Goal: Browse casually

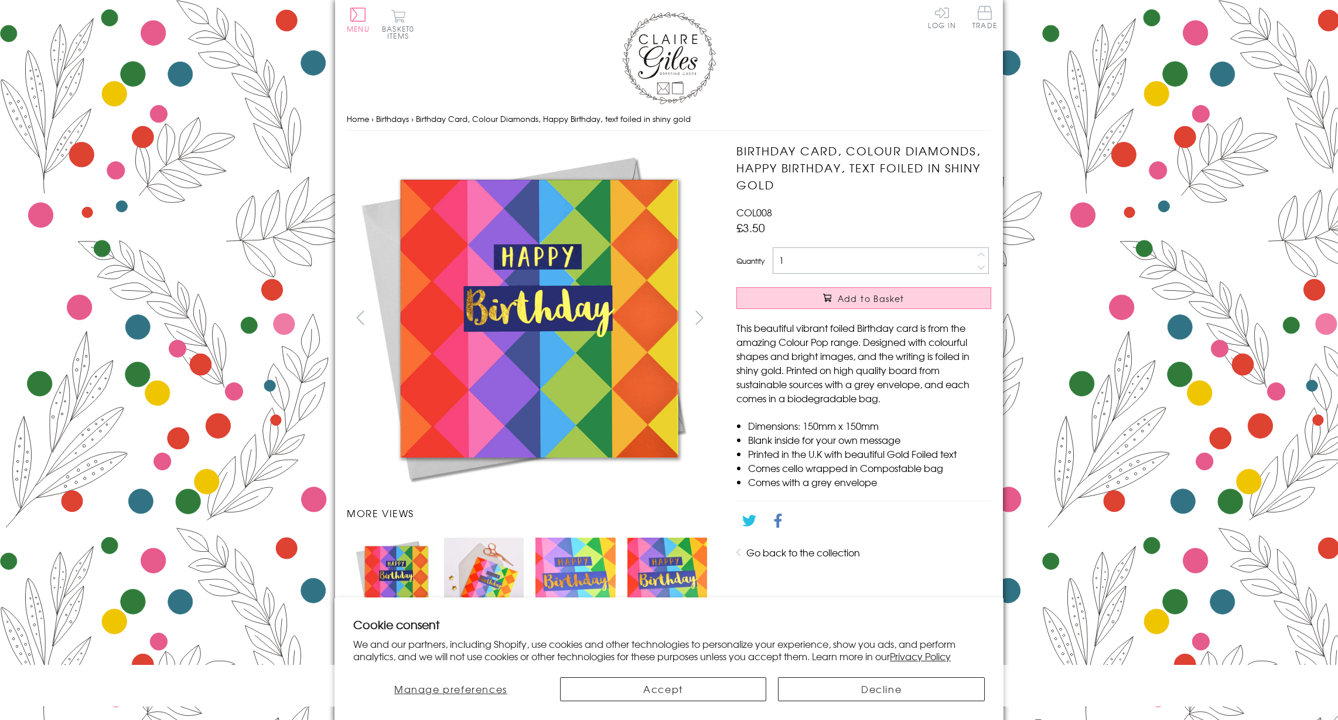
scroll to position [581, 0]
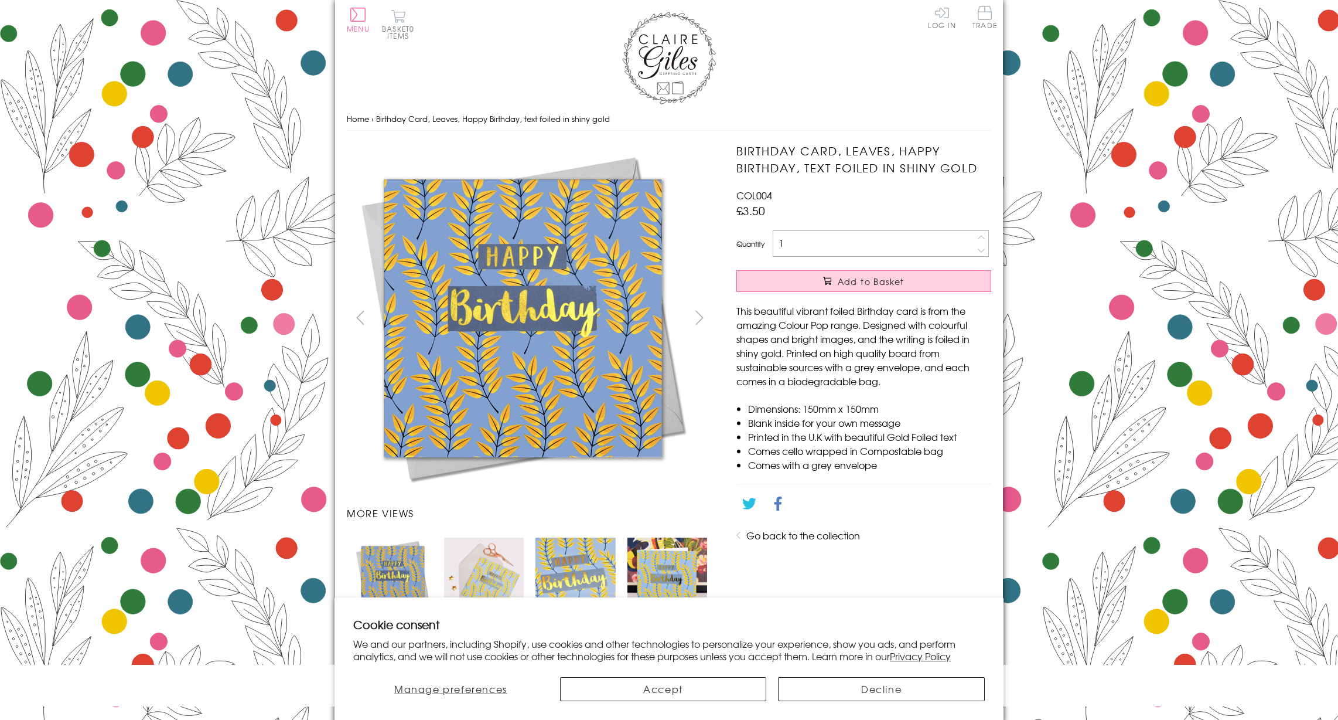
scroll to position [581, 0]
